Goal: Information Seeking & Learning: Find specific fact

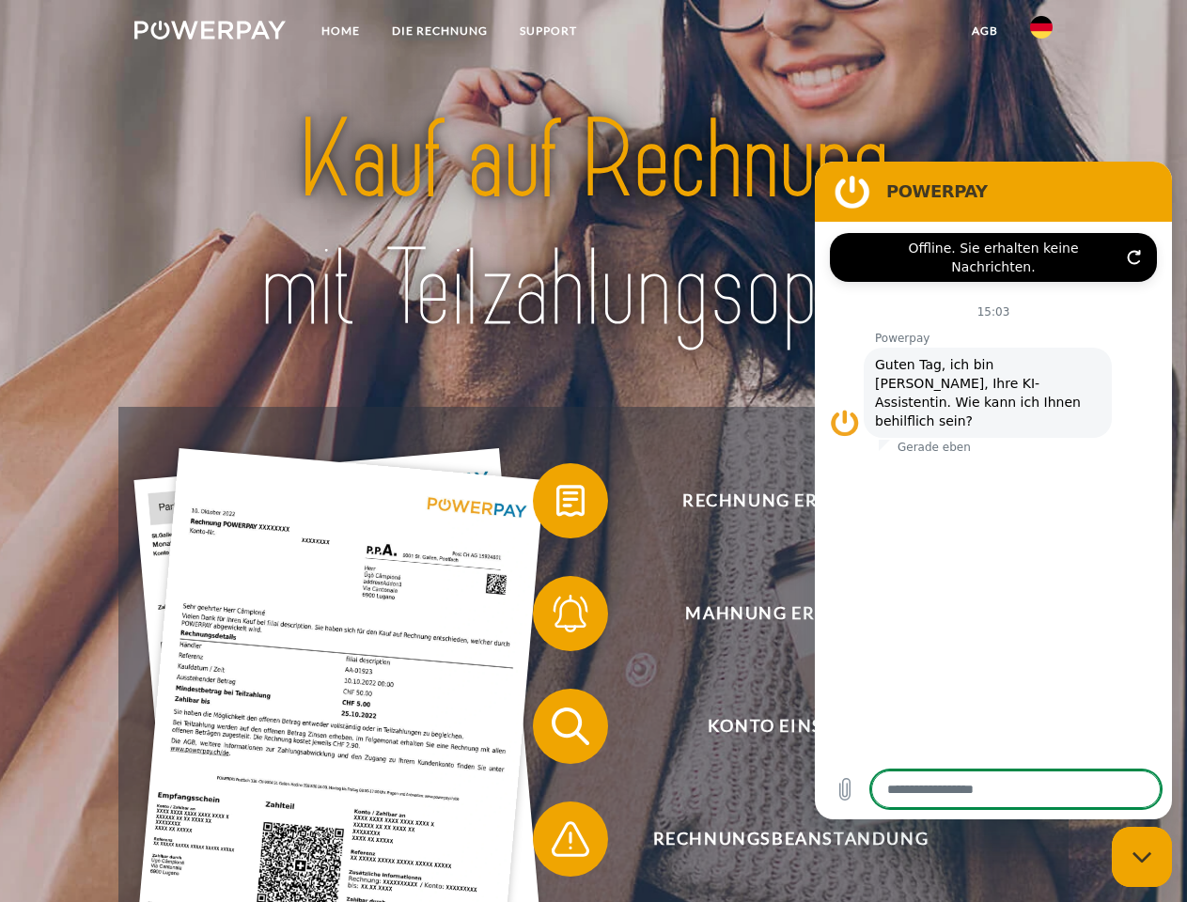
click at [210, 33] on img at bounding box center [209, 30] width 151 height 19
click at [1041, 33] on img at bounding box center [1041, 27] width 23 height 23
click at [984, 31] on link "agb" at bounding box center [984, 31] width 58 height 34
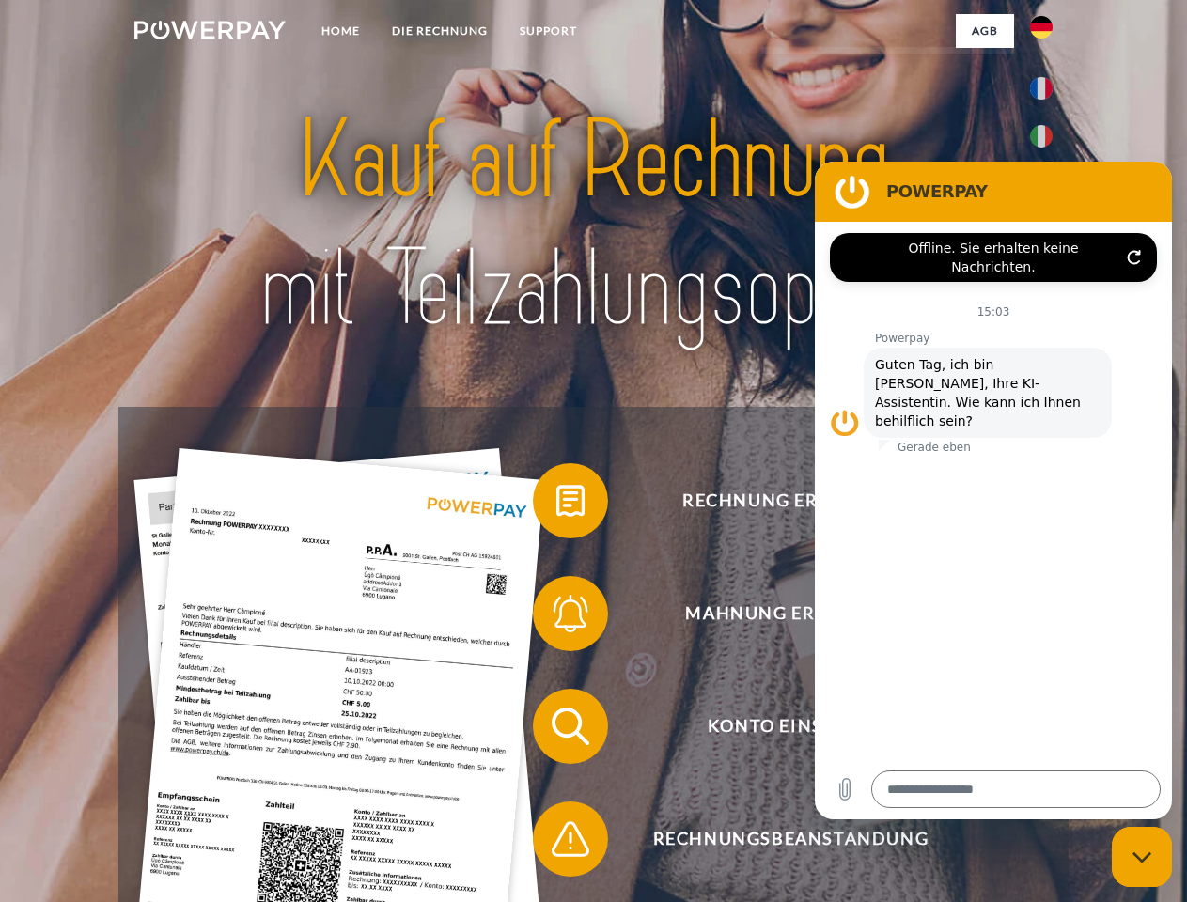
click at [556, 505] on span at bounding box center [542, 501] width 94 height 94
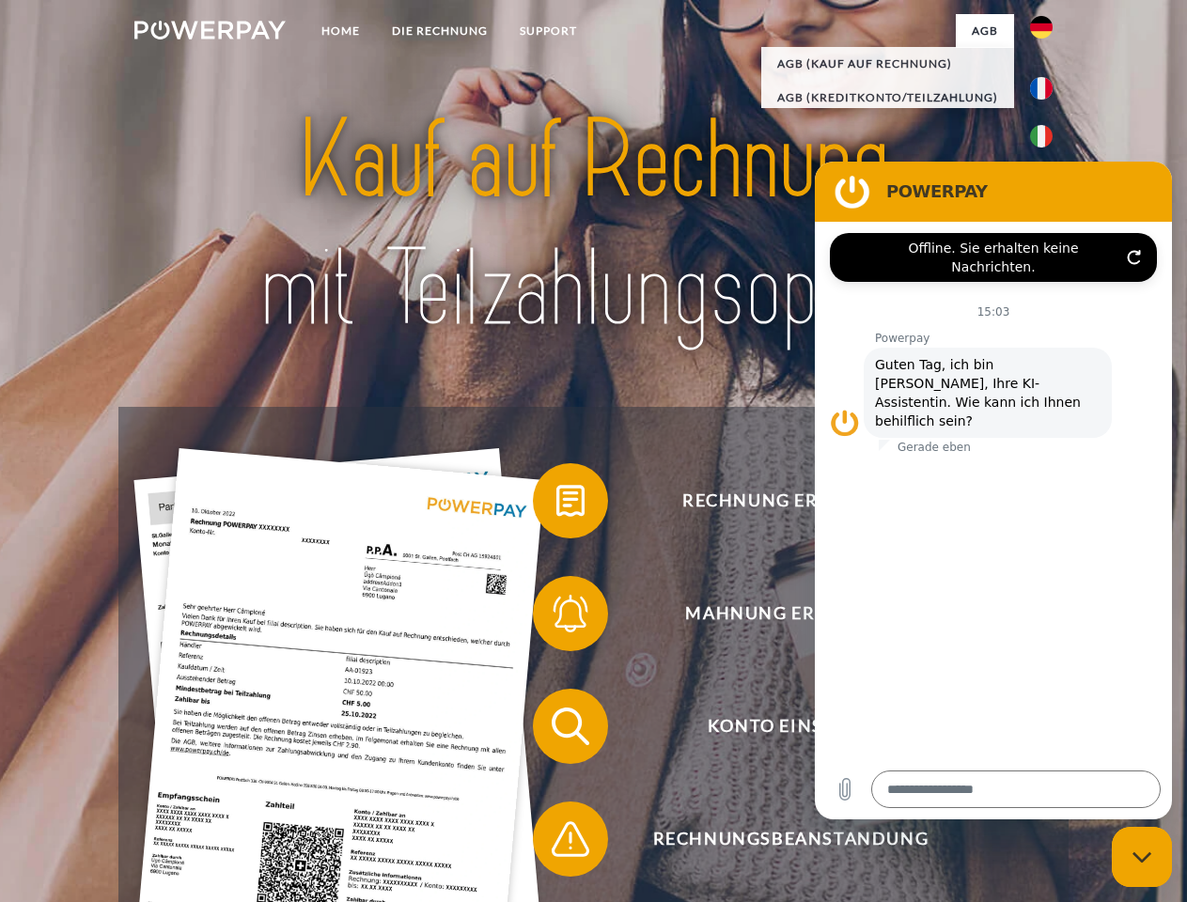
click at [556, 617] on span at bounding box center [542, 614] width 94 height 94
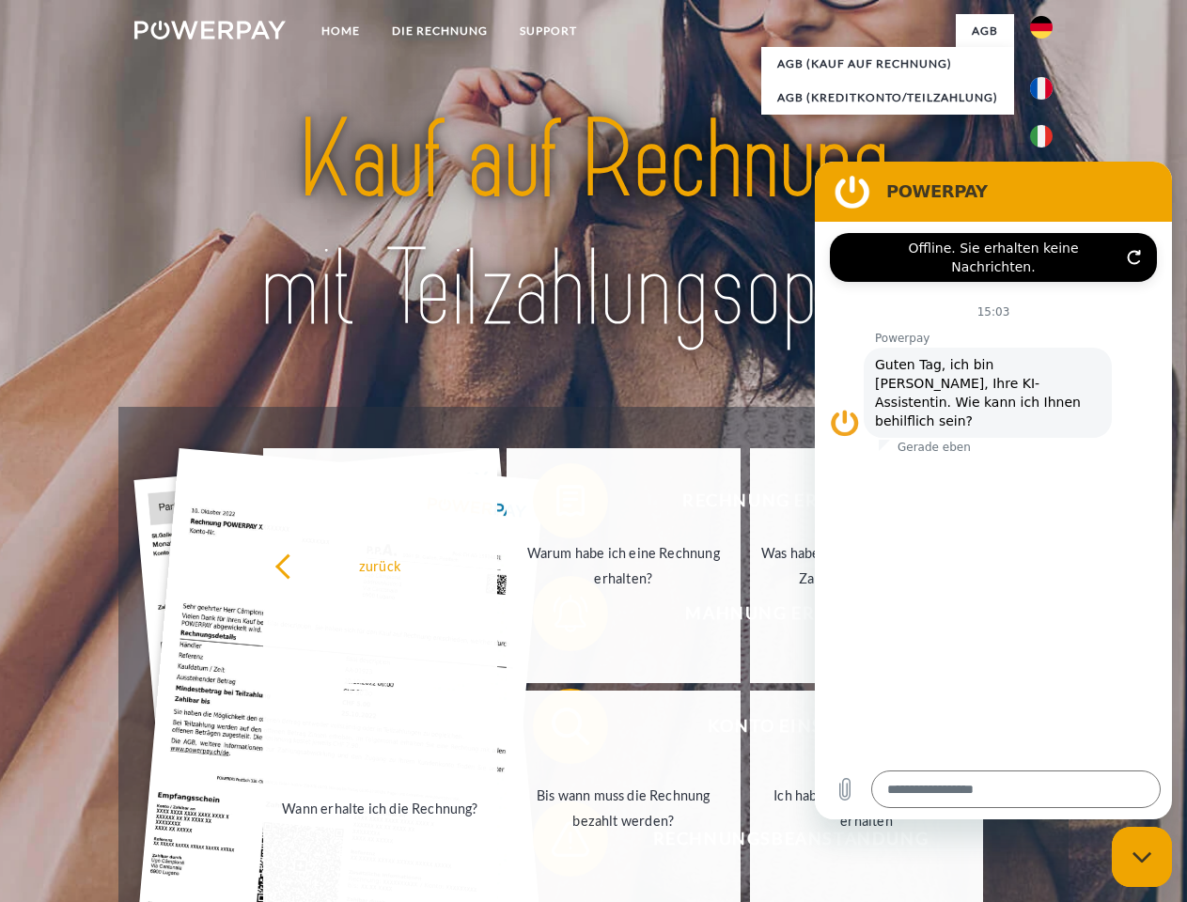
click at [556, 730] on link "Bis wann muss die Rechnung bezahlt werden?" at bounding box center [623, 808] width 234 height 235
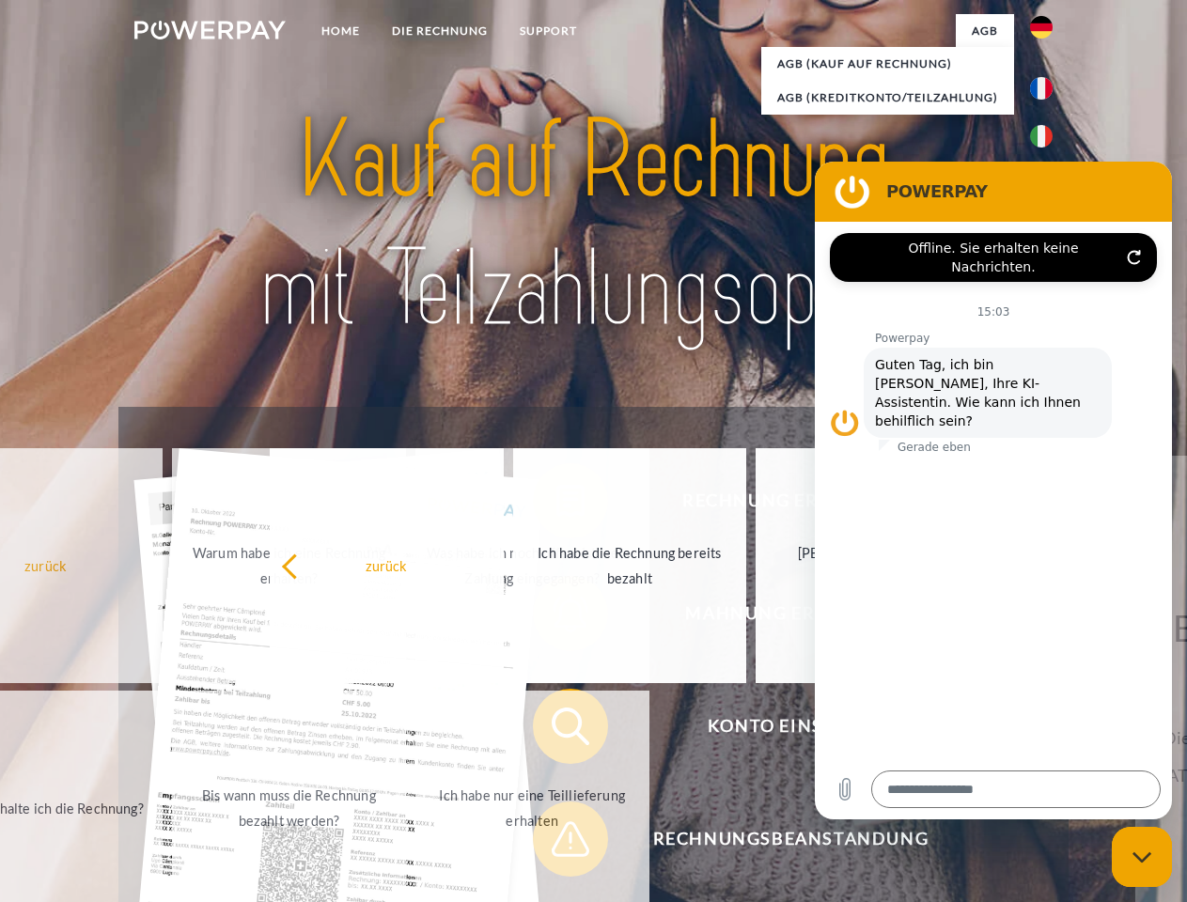
click at [556, 843] on span at bounding box center [542, 839] width 94 height 94
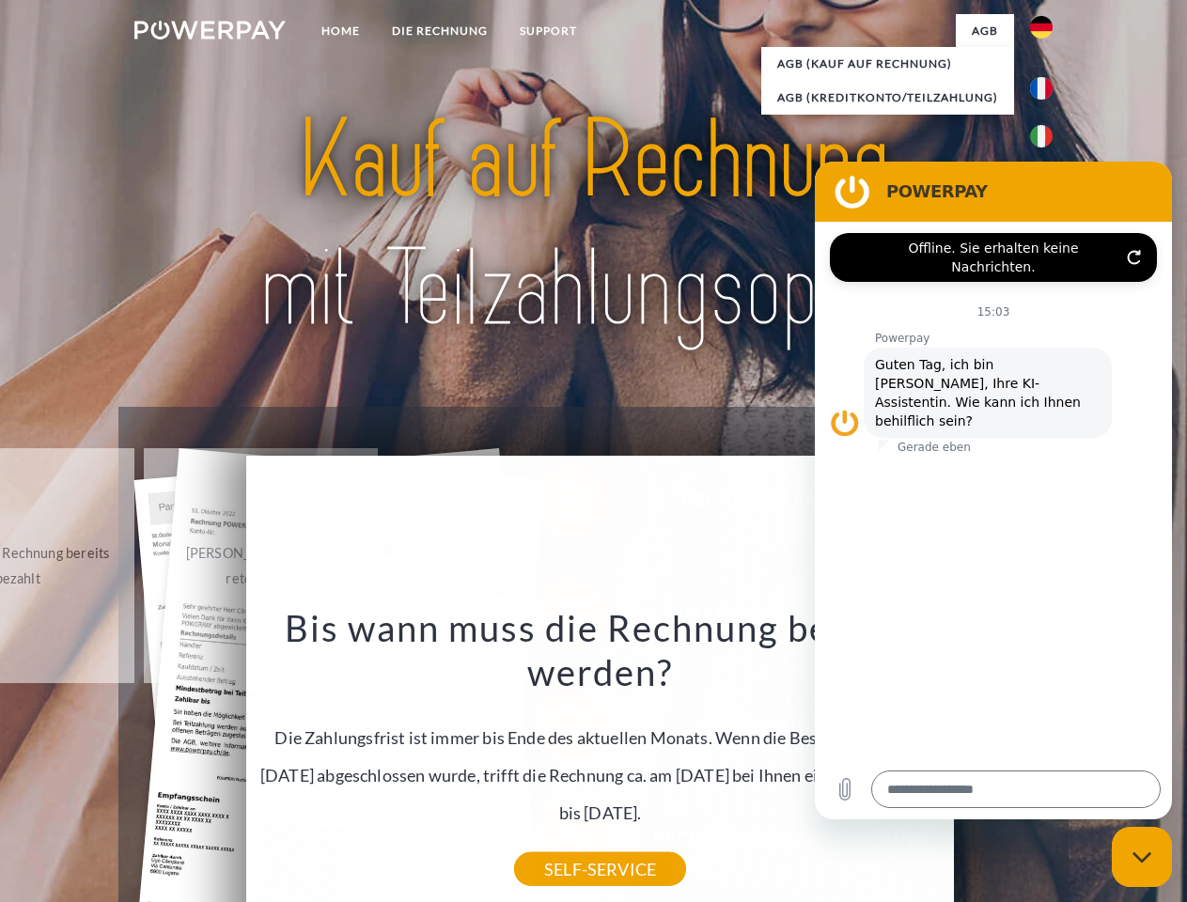
click at [1142, 857] on icon "Messaging-Fenster schließen" at bounding box center [1142, 857] width 20 height 12
type textarea "*"
